Goal: Task Accomplishment & Management: Manage account settings

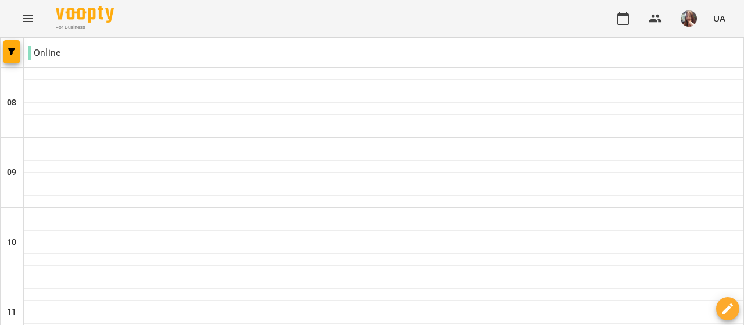
scroll to position [523, 0]
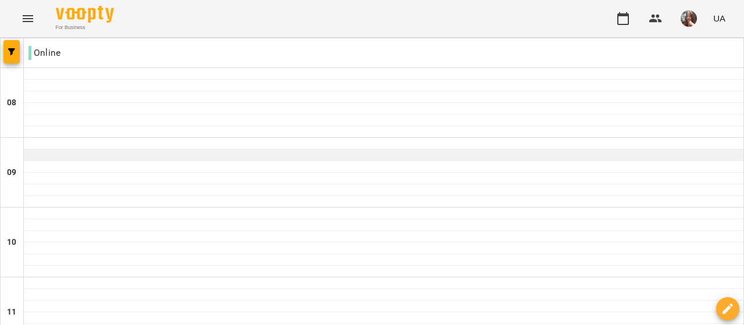
scroll to position [0, 0]
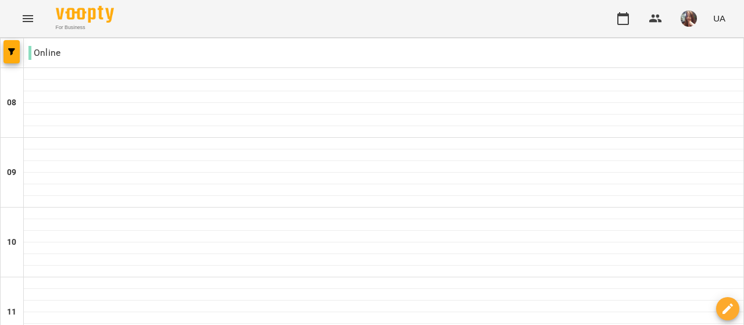
click at [688, 18] on img "button" at bounding box center [688, 18] width 16 height 16
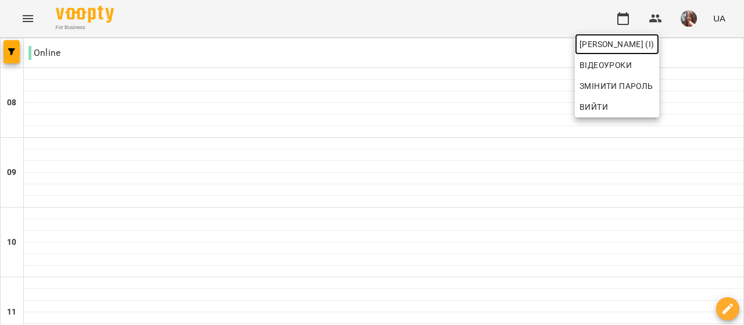
click at [654, 39] on span "[PERSON_NAME] (і)" at bounding box center [616, 44] width 75 height 14
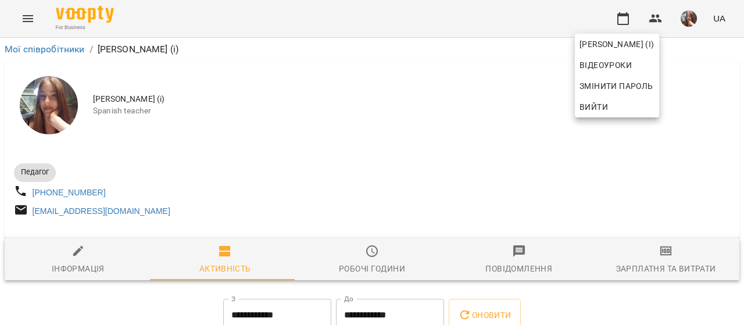
click at [121, 141] on div at bounding box center [372, 162] width 744 height 325
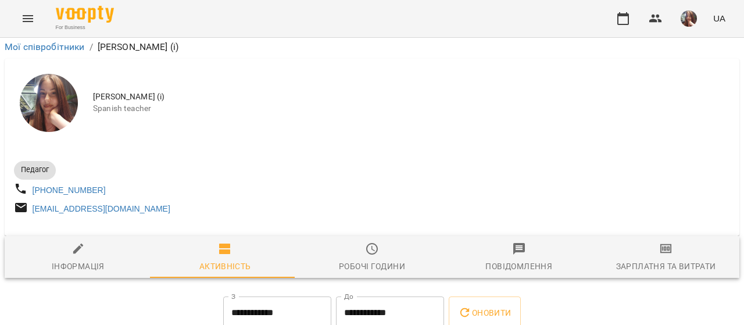
scroll to position [290, 0]
click at [619, 18] on icon "button" at bounding box center [623, 19] width 14 height 14
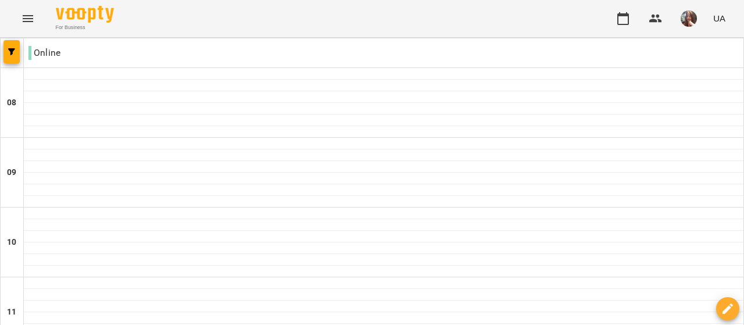
scroll to position [807, 0]
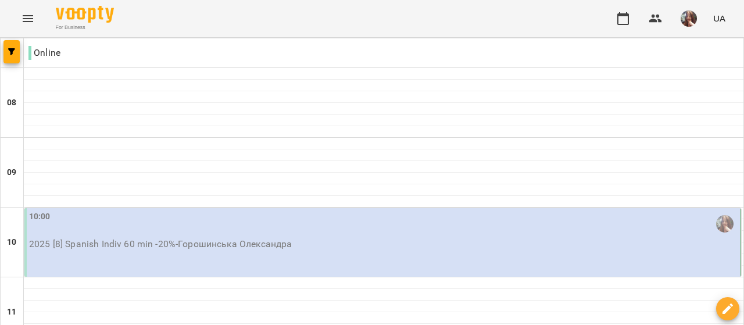
scroll to position [755, 0]
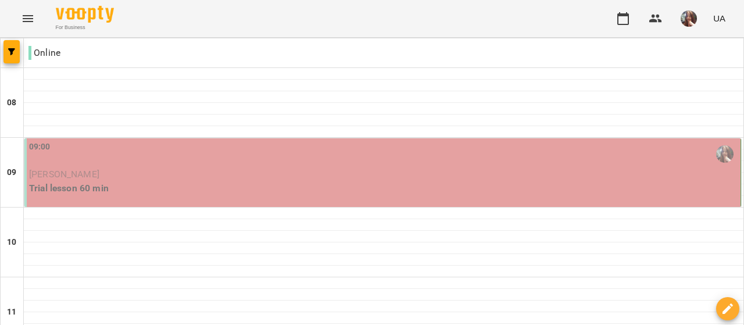
click at [138, 153] on div "09:00" at bounding box center [383, 154] width 709 height 27
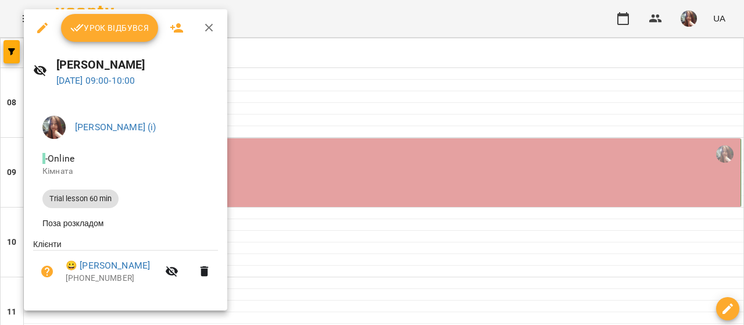
click at [272, 150] on div at bounding box center [372, 162] width 744 height 325
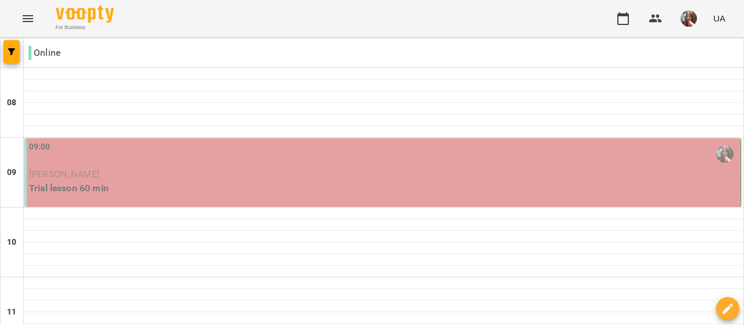
scroll to position [866, 0]
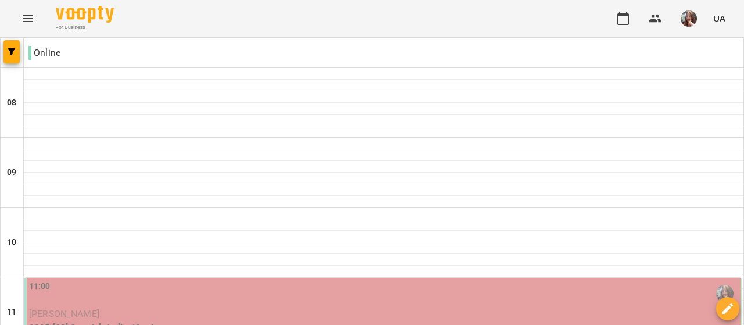
scroll to position [749, 0]
